Goal: Information Seeking & Learning: Learn about a topic

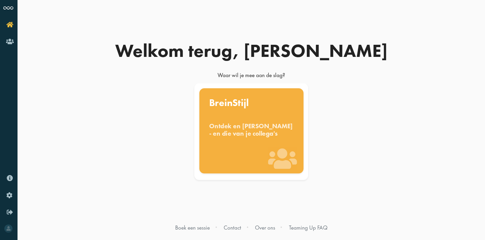
click at [267, 125] on div "Ontdek en benut jouw denkstijl - en die van je collega's" at bounding box center [251, 129] width 85 height 15
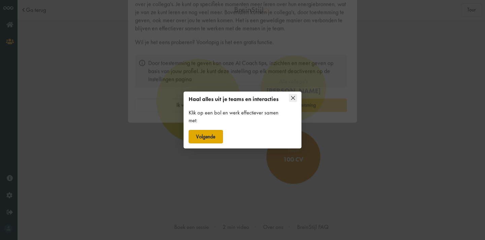
scroll to position [4, 0]
click at [211, 138] on button "Volgende" at bounding box center [206, 136] width 34 height 13
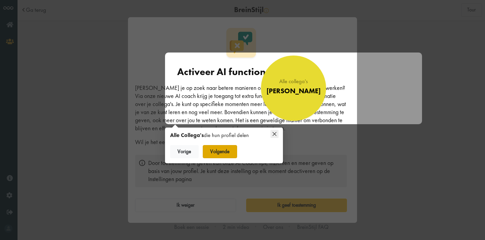
click at [222, 153] on button "Volgende" at bounding box center [220, 151] width 34 height 13
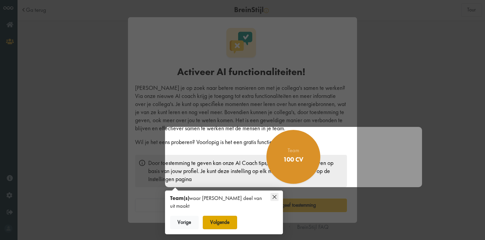
click at [227, 216] on button "Volgende" at bounding box center [220, 222] width 34 height 13
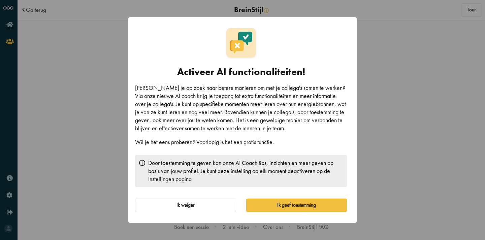
drag, startPoint x: 232, startPoint y: 93, endPoint x: 232, endPoint y: 114, distance: 21.2
click at [232, 114] on p "[PERSON_NAME] je op zoek naar betere manieren om met je collega's samen te werk…" at bounding box center [241, 108] width 212 height 49
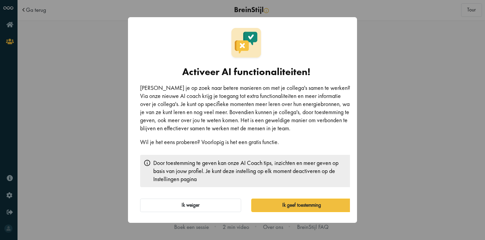
drag, startPoint x: 219, startPoint y: 91, endPoint x: 247, endPoint y: 129, distance: 47.6
click at [247, 129] on p "[PERSON_NAME] je op zoek naar betere manieren om met je collega's samen te werk…" at bounding box center [246, 108] width 212 height 49
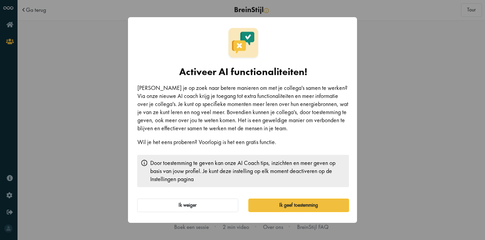
drag, startPoint x: 237, startPoint y: 106, endPoint x: 248, endPoint y: 137, distance: 32.8
click at [248, 137] on div "Ben je op zoek naar betere manieren om met je collega's samen te werken? Via on…" at bounding box center [243, 115] width 212 height 63
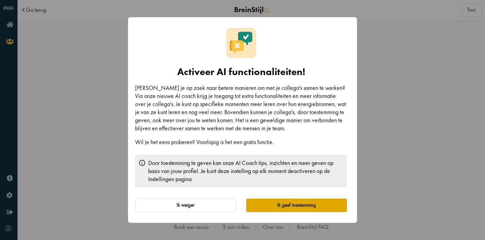
click at [273, 206] on button "Ik geef toestemming" at bounding box center [296, 205] width 101 height 13
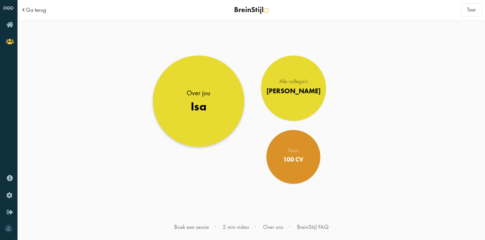
click at [184, 108] on link "Over jou Isa" at bounding box center [198, 101] width 91 height 91
